Goal: Find specific page/section: Find specific page/section

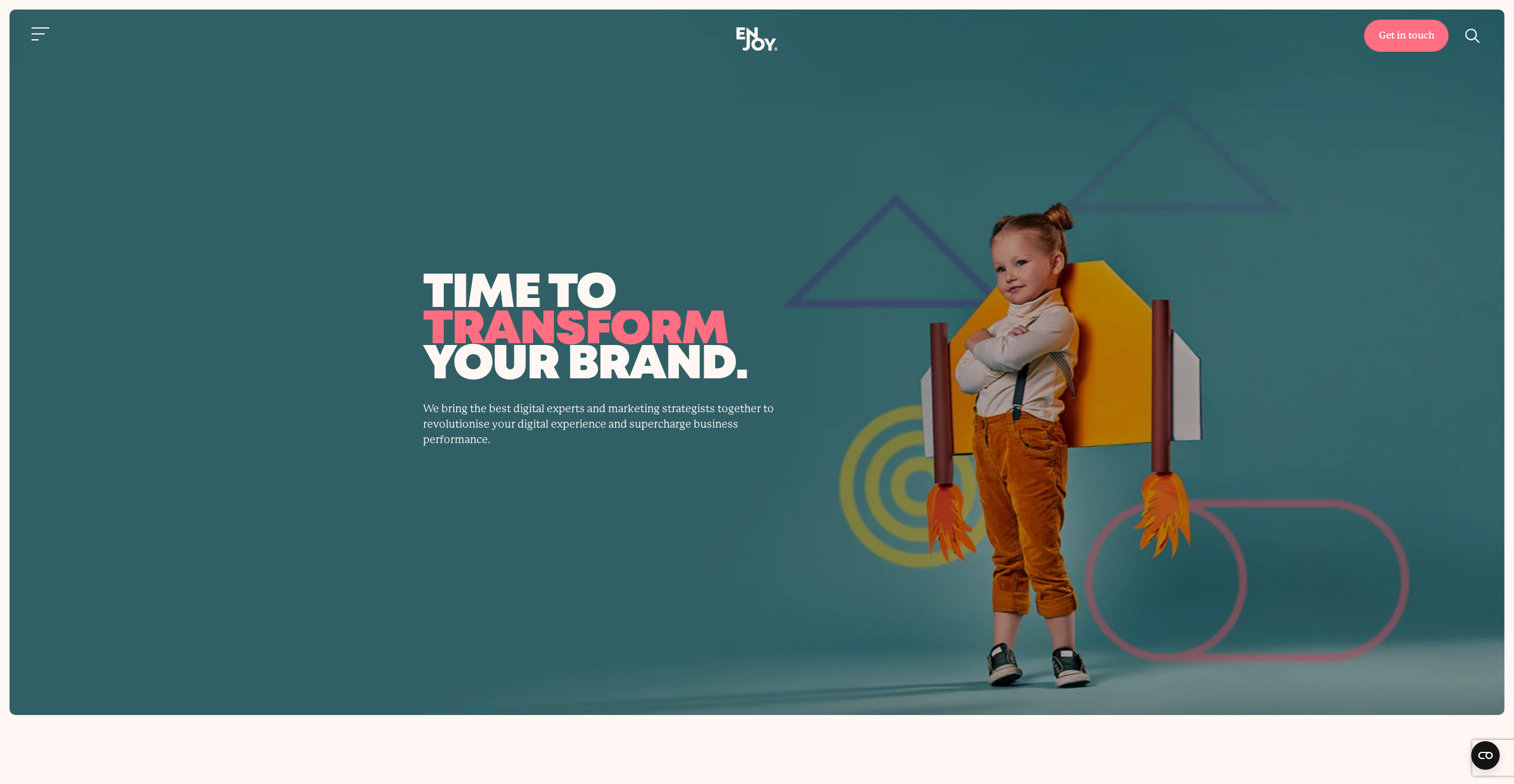
click at [761, 42] on use at bounding box center [757, 39] width 41 height 23
click at [45, 30] on button "Site navigation" at bounding box center [41, 34] width 25 height 25
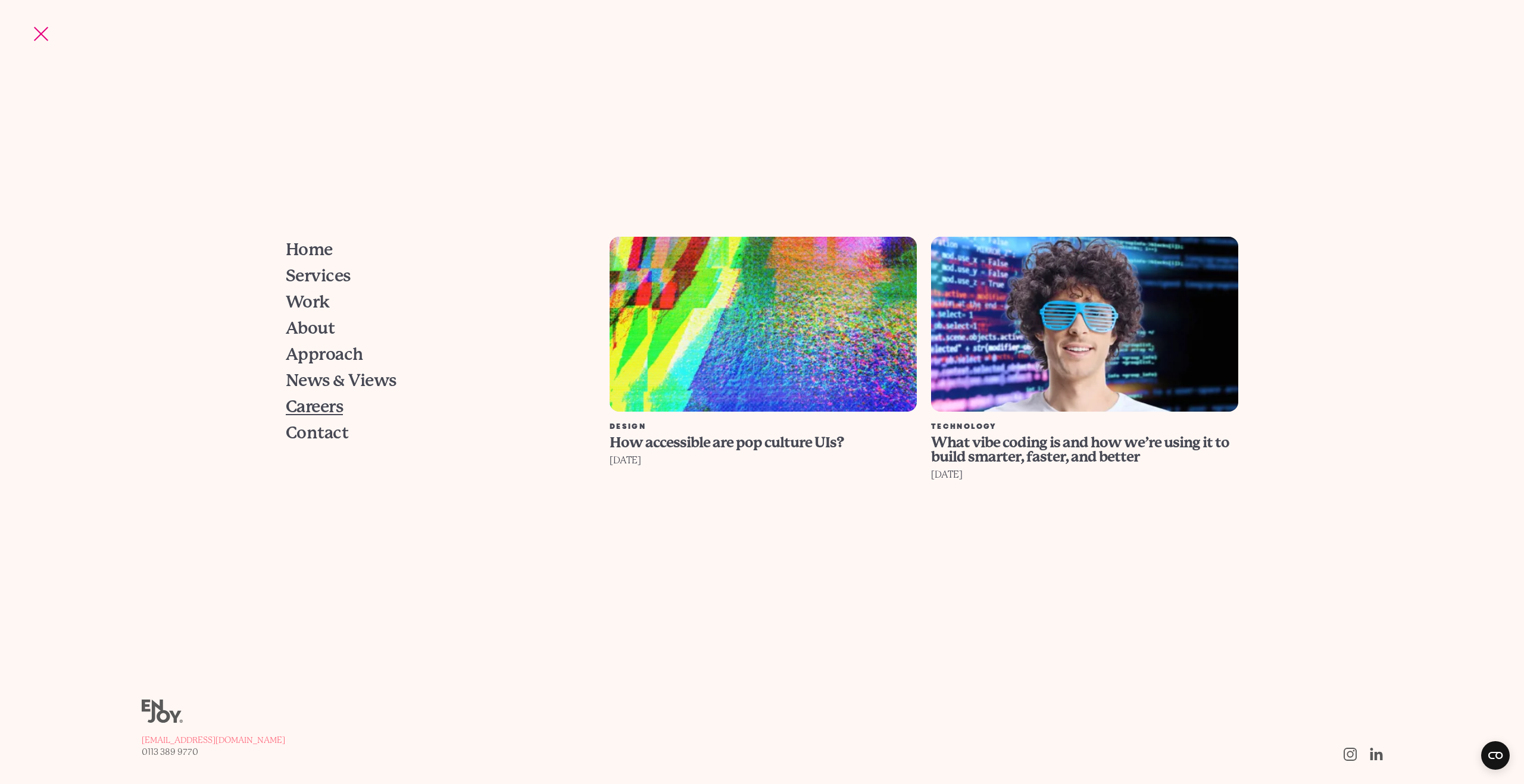
click at [313, 411] on span "Careers" at bounding box center [314, 407] width 57 height 17
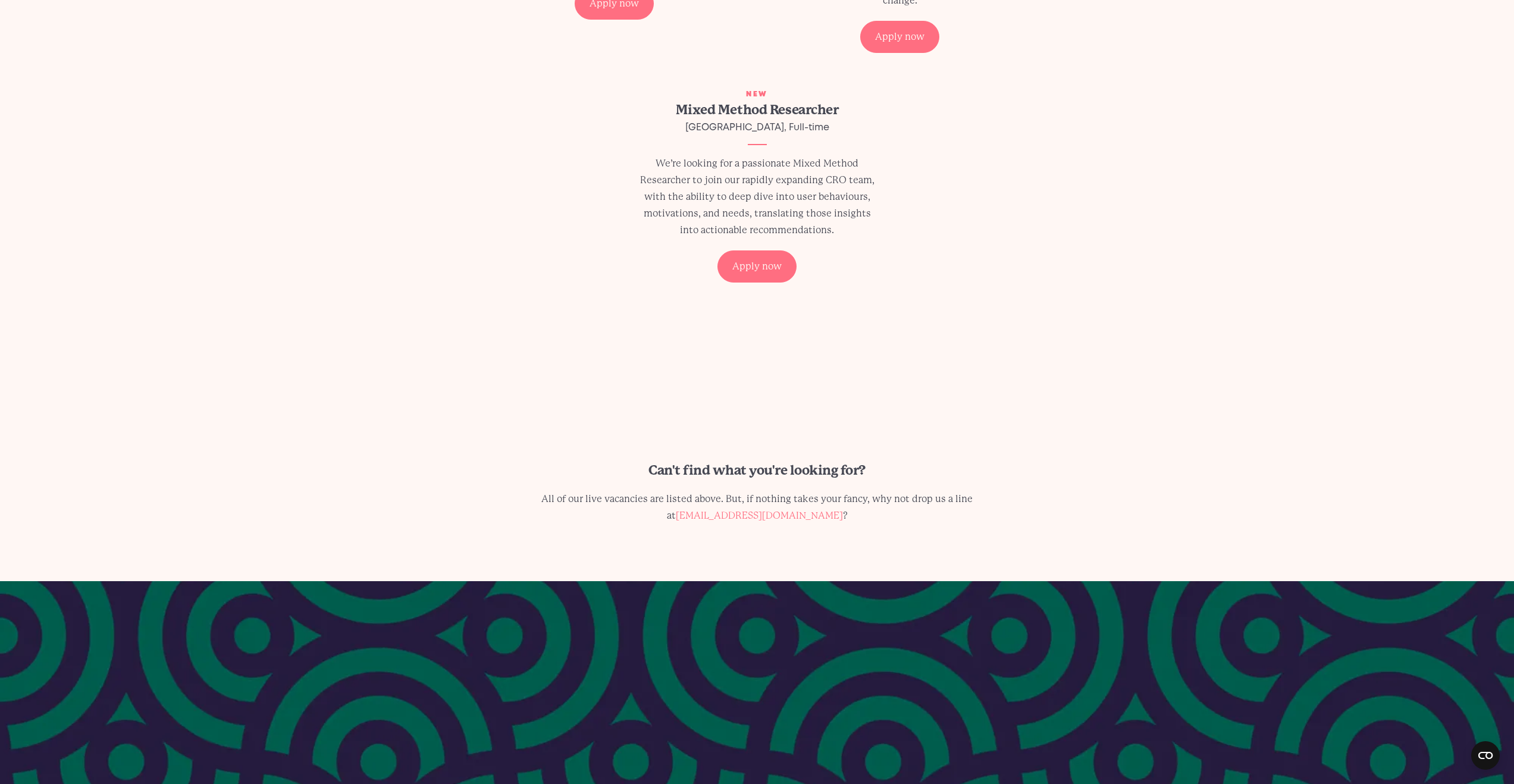
scroll to position [608, 0]
